Goal: Transaction & Acquisition: Book appointment/travel/reservation

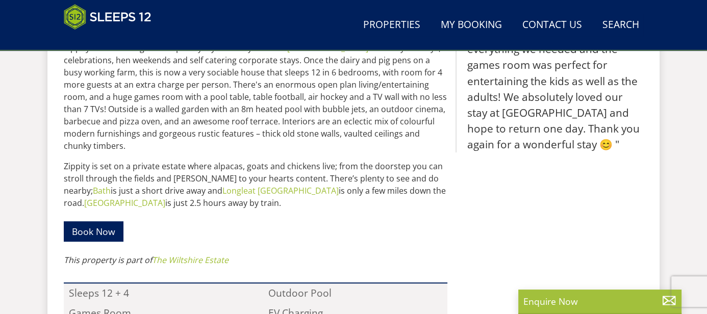
scroll to position [523, 0]
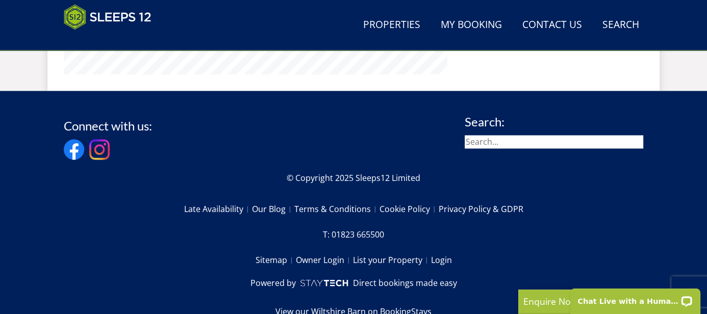
scroll to position [1596, 0]
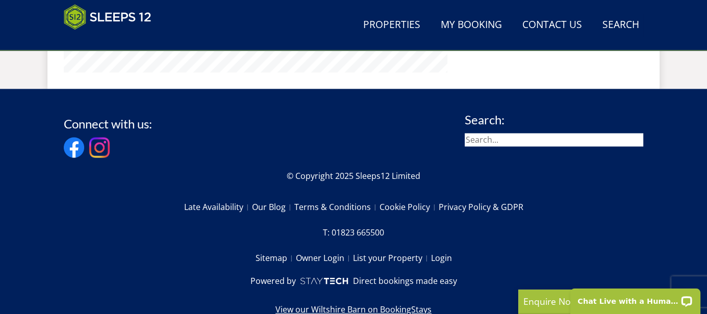
click at [397, 303] on link "View our Wiltshire Barn on BookingStays" at bounding box center [353, 309] width 156 height 12
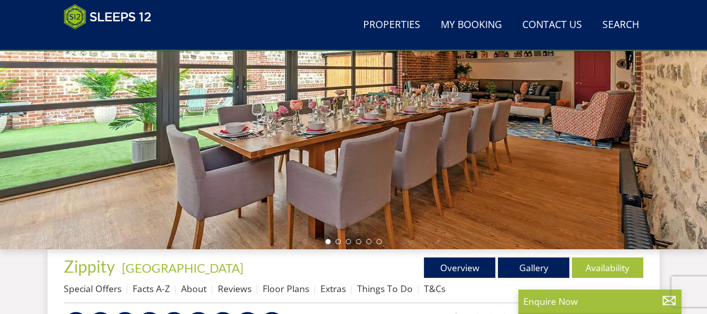
scroll to position [227, 0]
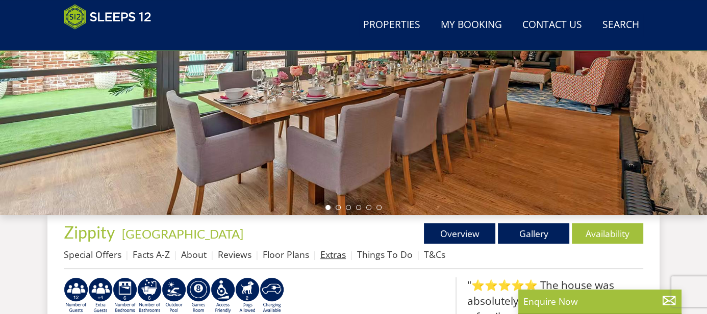
click at [332, 255] on link "Extras" at bounding box center [333, 254] width 26 height 12
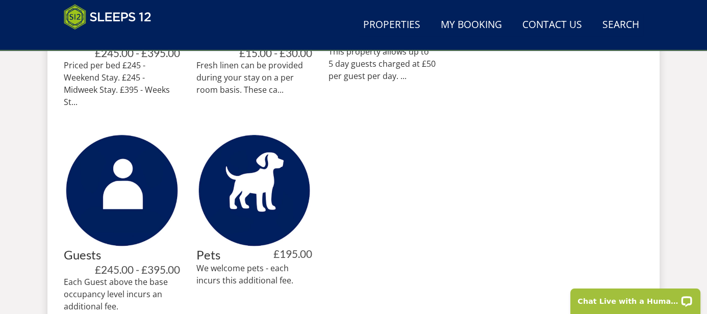
scroll to position [675, 0]
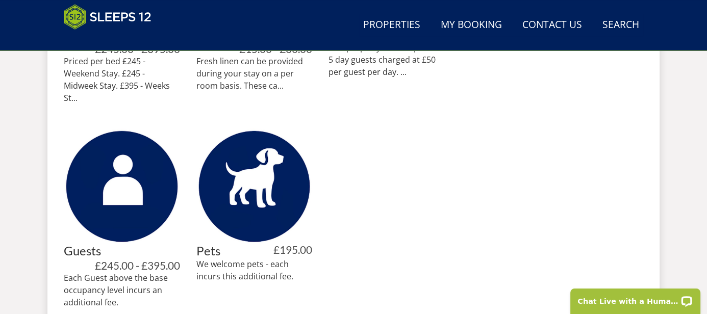
click at [453, 146] on div "Extras Booking Extras We offer a selection of extras that you can add to your b…" at bounding box center [353, 81] width 579 height 505
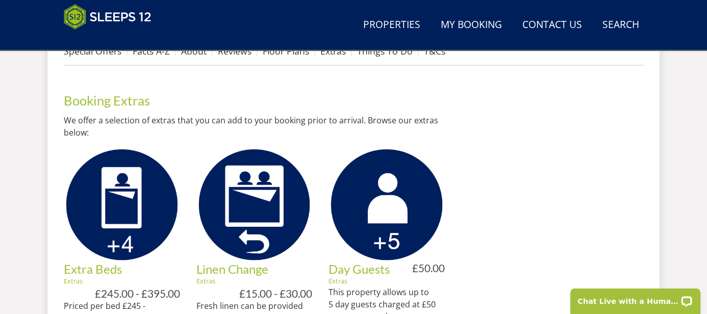
scroll to position [449, 0]
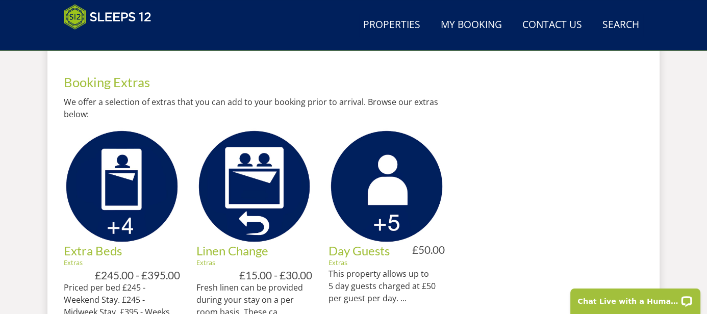
click at [500, 128] on div at bounding box center [552, 300] width 182 height 488
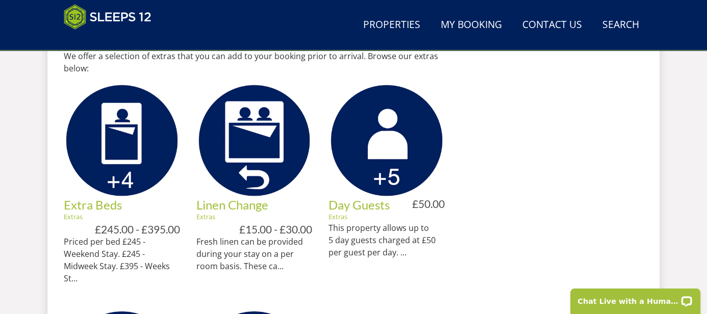
scroll to position [497, 0]
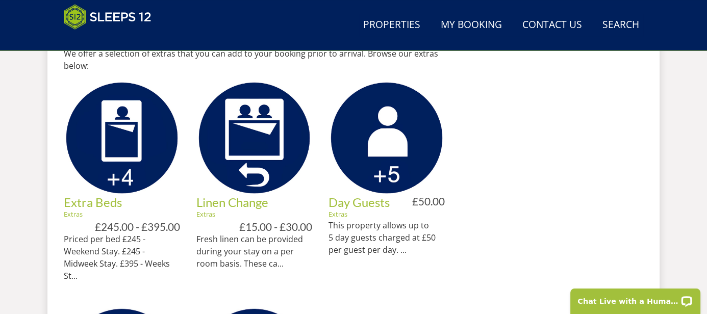
click at [500, 128] on div at bounding box center [552, 251] width 182 height 488
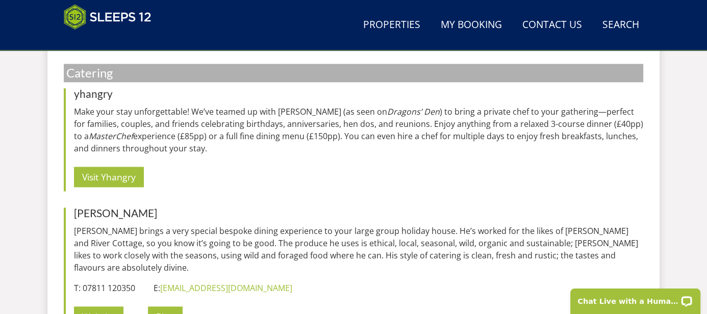
scroll to position [1381, 0]
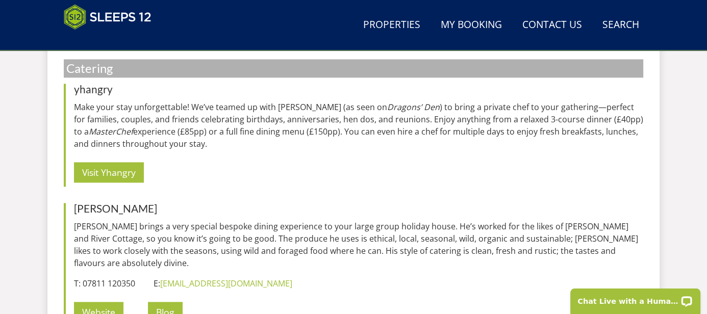
click at [500, 128] on p "Make your stay unforgettable! We’ve teamed up with yhangry (as seen on Dragons’…" at bounding box center [358, 125] width 569 height 49
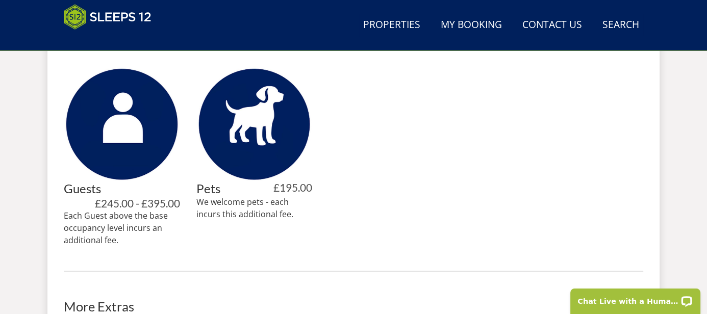
scroll to position [720, 0]
